Goal: Transaction & Acquisition: Purchase product/service

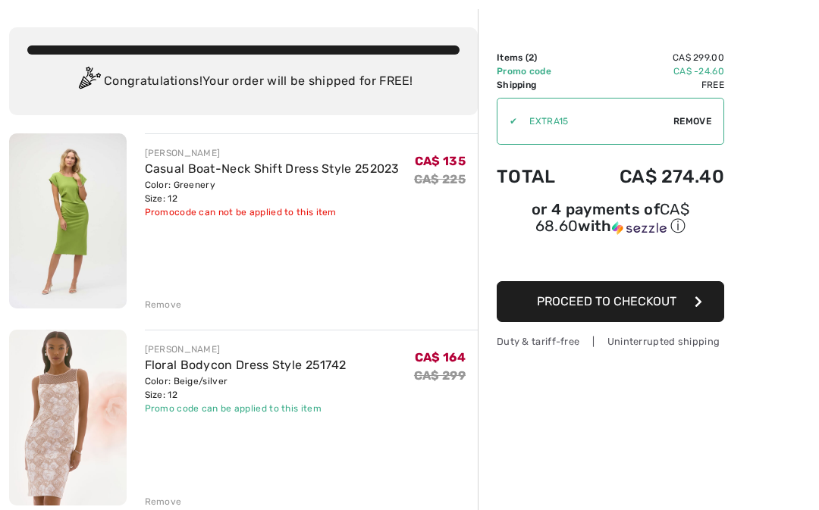
scroll to position [65, 0]
click at [162, 505] on div "Remove" at bounding box center [163, 502] width 37 height 14
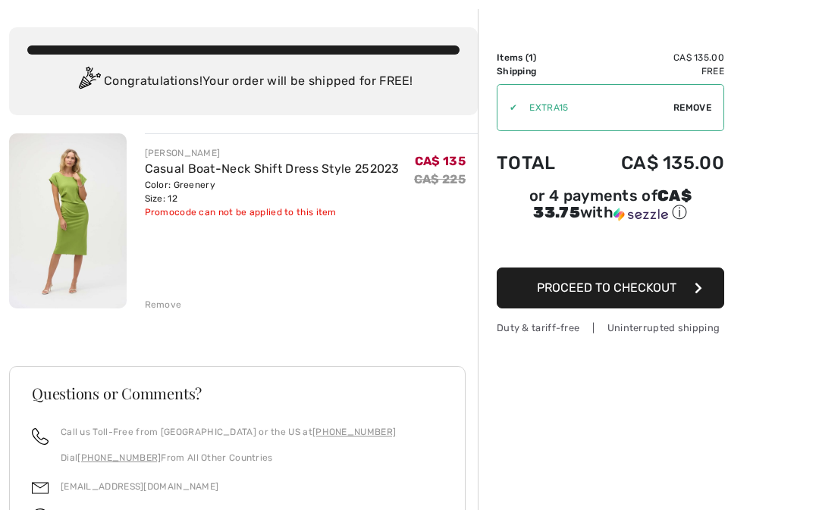
click at [72, 220] on img at bounding box center [68, 220] width 118 height 175
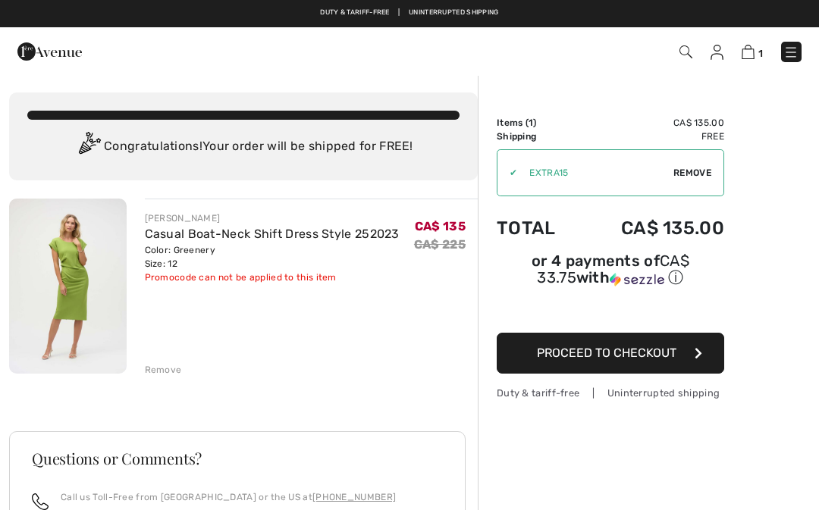
click at [49, 43] on img at bounding box center [49, 51] width 64 height 30
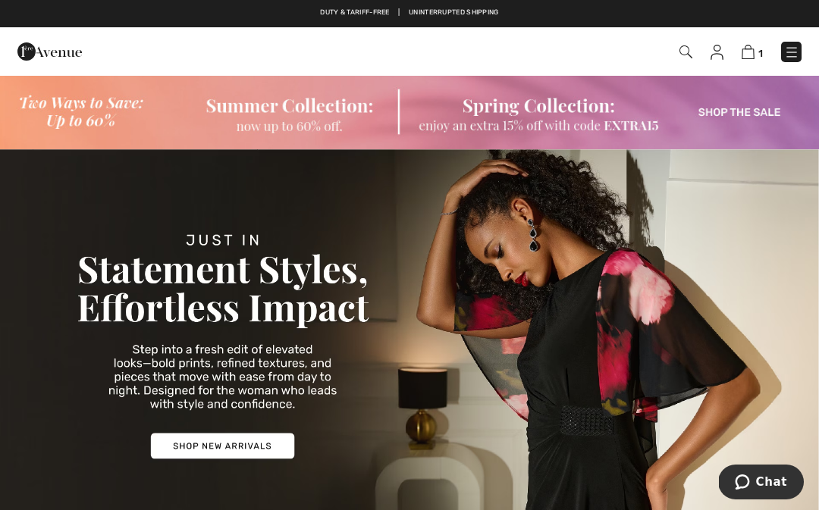
click at [565, 106] on img at bounding box center [409, 111] width 819 height 75
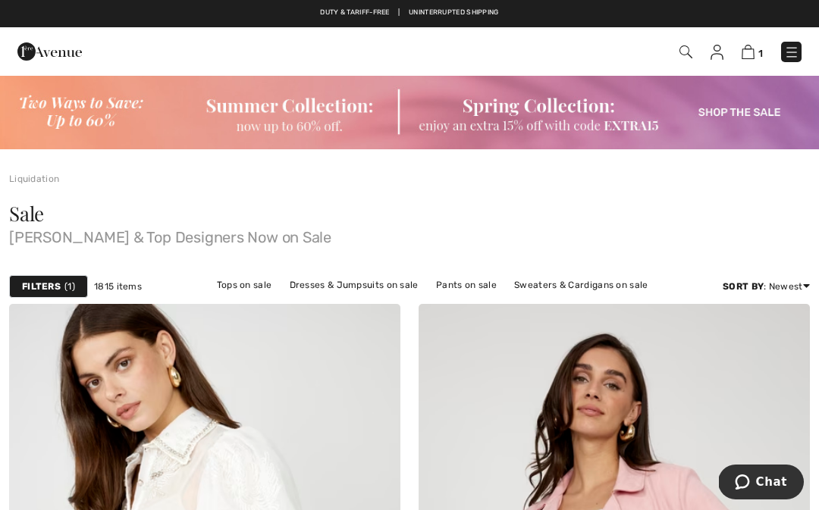
click at [361, 288] on link "Dresses & Jumpsuits on sale" at bounding box center [354, 285] width 144 height 20
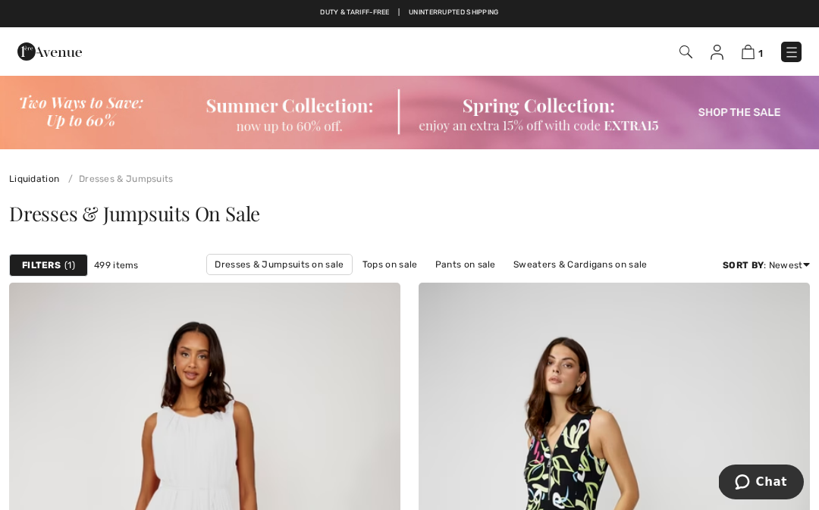
click at [81, 262] on div "Filters 1" at bounding box center [48, 265] width 79 height 23
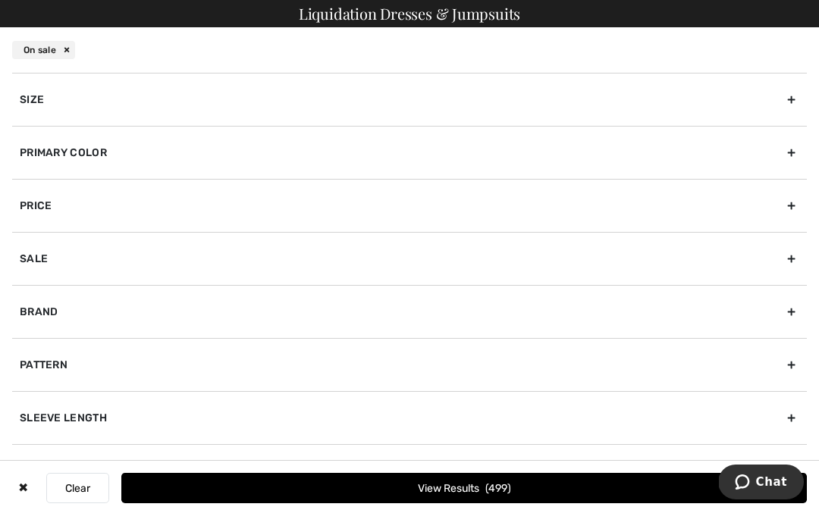
click at [789, 93] on div "Size" at bounding box center [409, 99] width 795 height 53
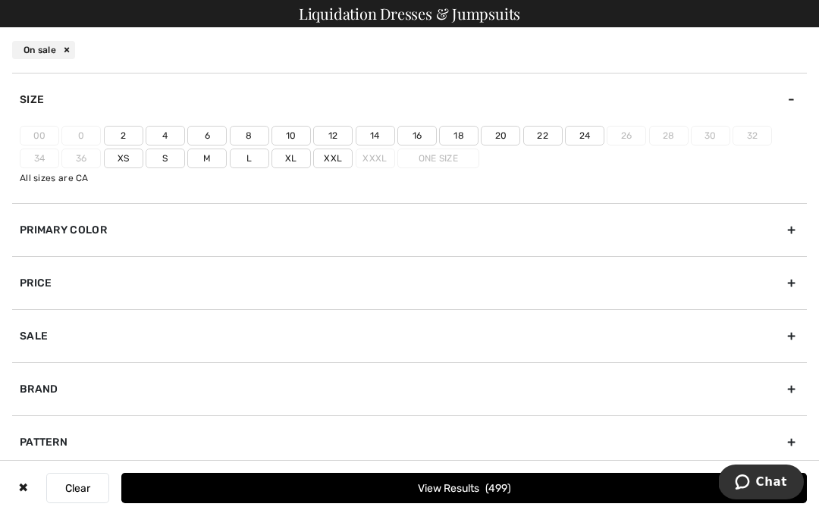
click at [325, 130] on label "12" at bounding box center [332, 136] width 39 height 20
click at [0, 0] on input"] "12" at bounding box center [0, 0] width 0 height 0
click at [246, 152] on label "L" at bounding box center [249, 159] width 39 height 20
click at [0, 0] on input"] "L" at bounding box center [0, 0] width 0 height 0
click at [606, 475] on button "View Results 170" at bounding box center [463, 488] width 685 height 30
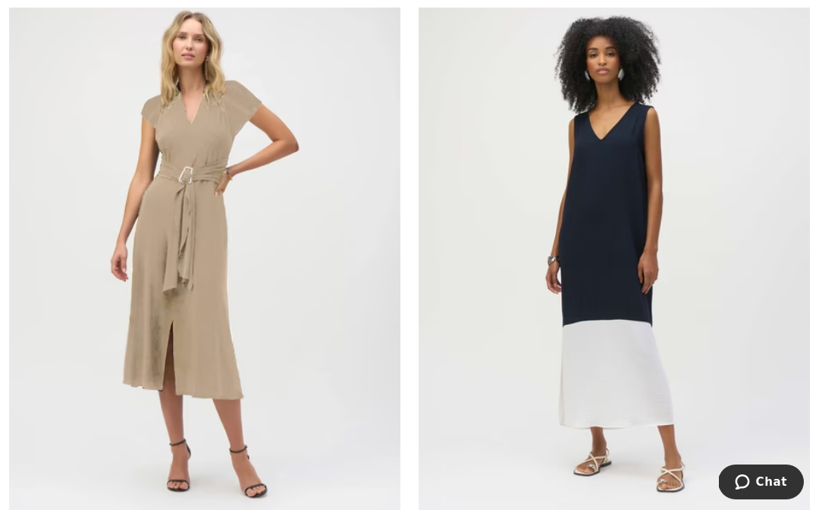
scroll to position [3659, 0]
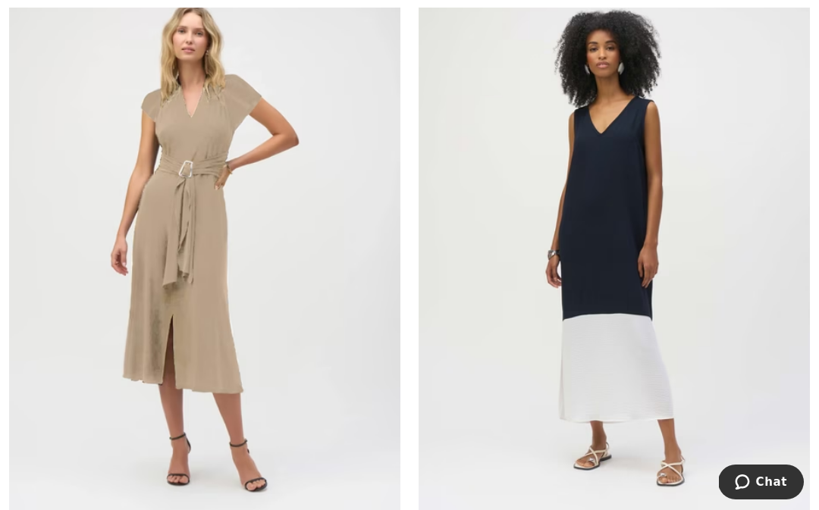
click at [614, 273] on img at bounding box center [613, 249] width 391 height 587
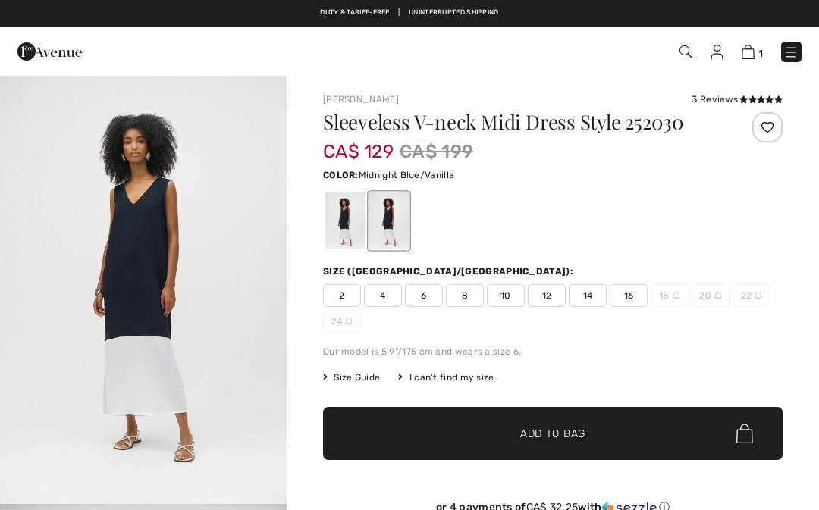
checkbox input "true"
click at [189, 362] on img "1 / 6" at bounding box center [143, 288] width 287 height 429
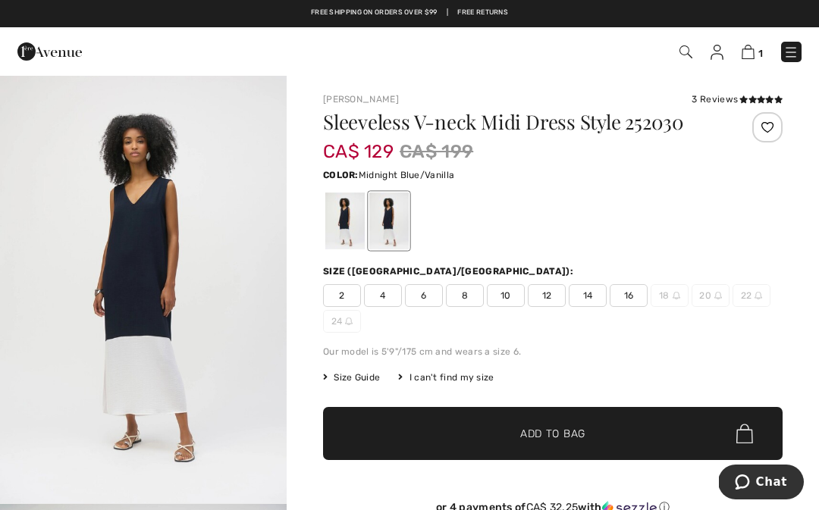
click at [349, 222] on div at bounding box center [344, 221] width 39 height 57
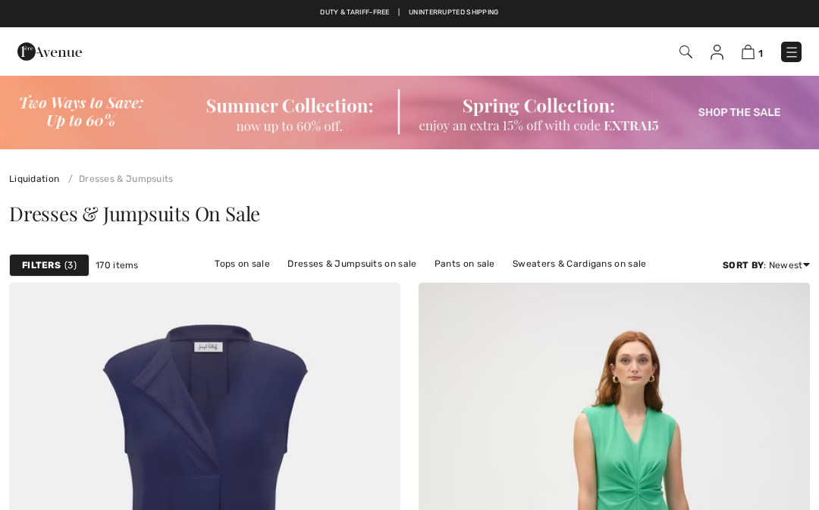
checkbox input "true"
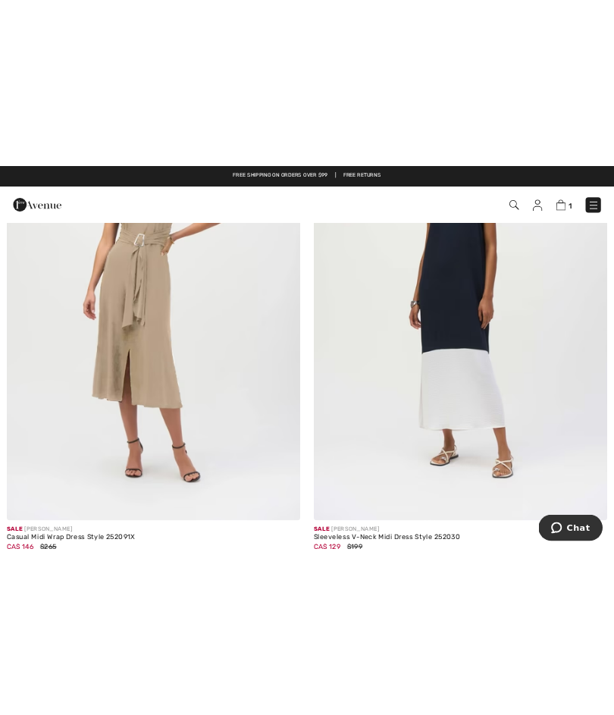
scroll to position [2716, 0]
